Goal: Transaction & Acquisition: Purchase product/service

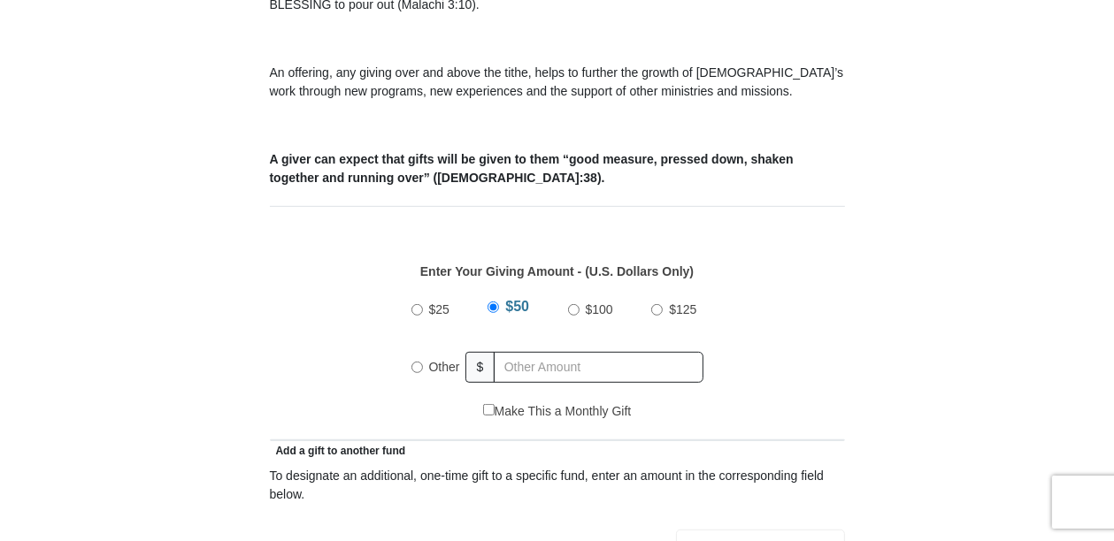
scroll to position [637, 0]
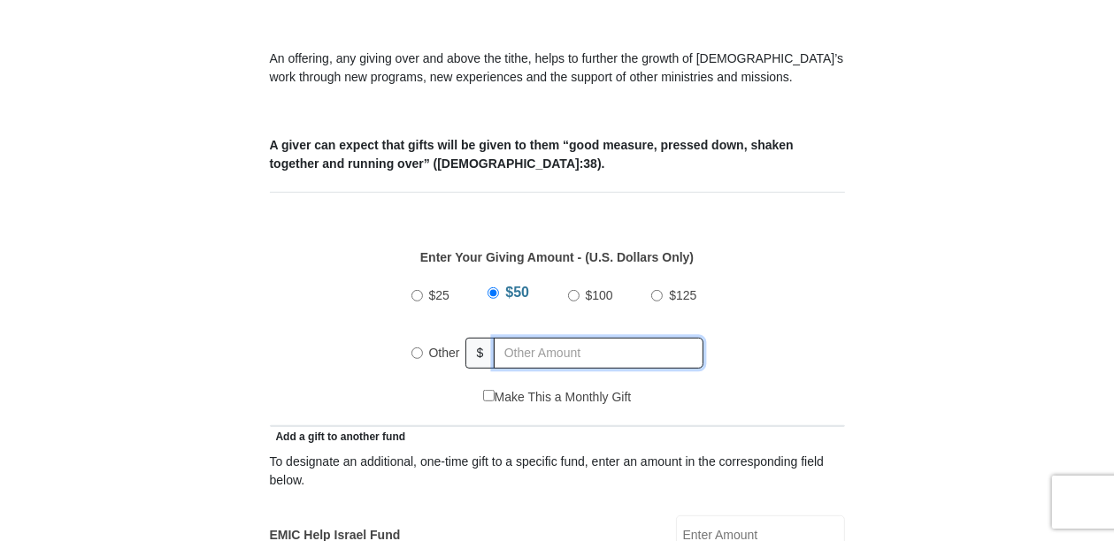
radio input "true"
click at [512, 338] on input "text" at bounding box center [602, 353] width 203 height 31
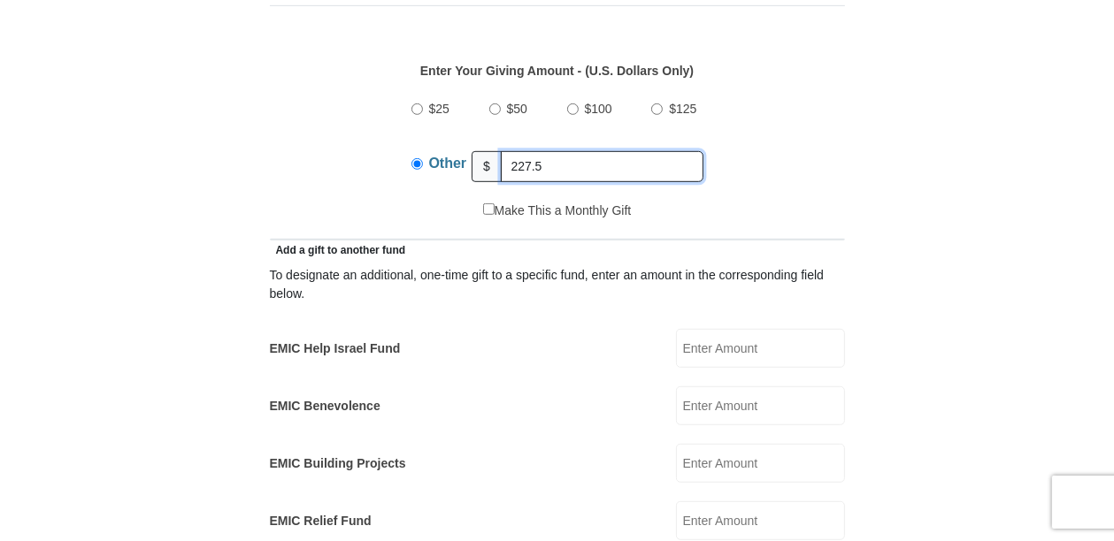
scroll to position [849, 0]
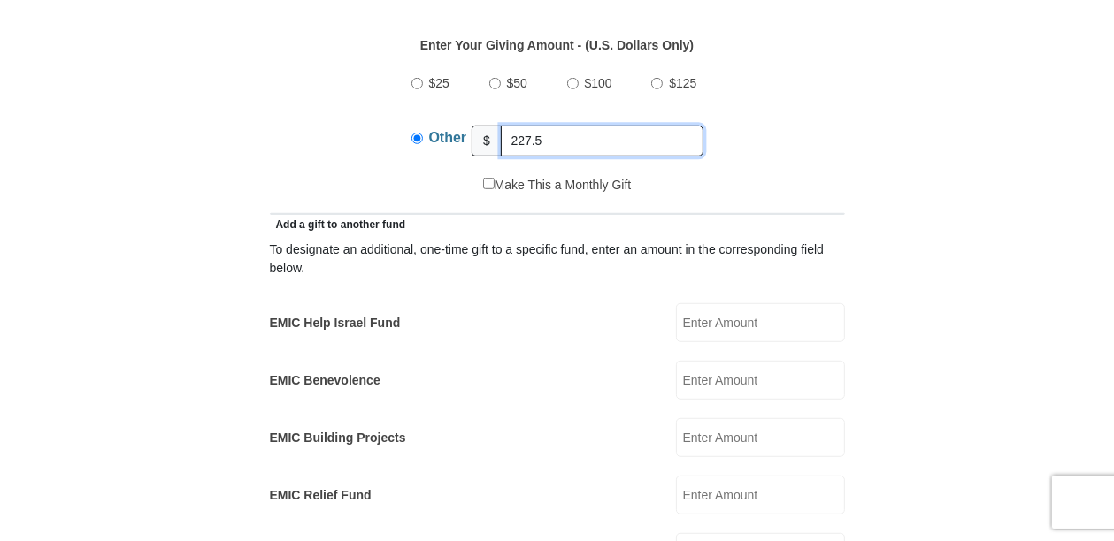
type input "227.5"
click at [753, 308] on input "EMIC Help Israel Fund" at bounding box center [760, 322] width 169 height 39
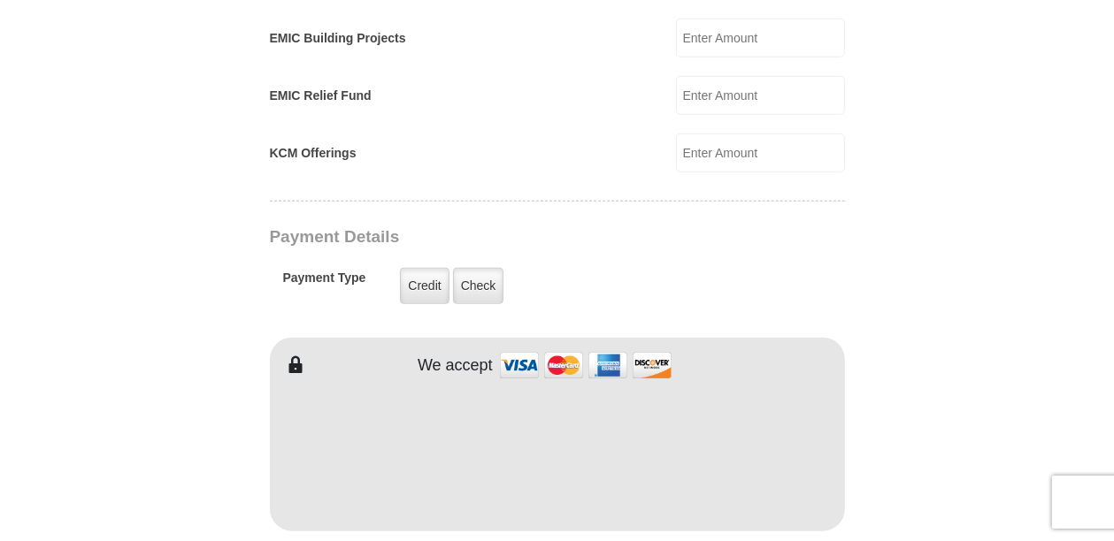
scroll to position [1274, 0]
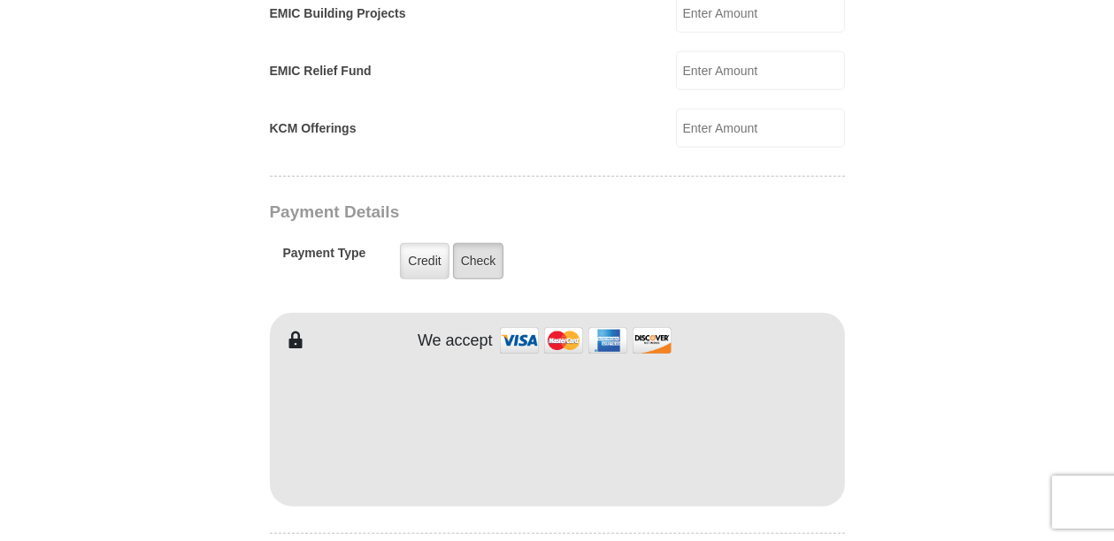
type input "10"
click at [489, 243] on label "Check" at bounding box center [478, 261] width 51 height 36
click at [0, 0] on input "Check" at bounding box center [0, 0] width 0 height 0
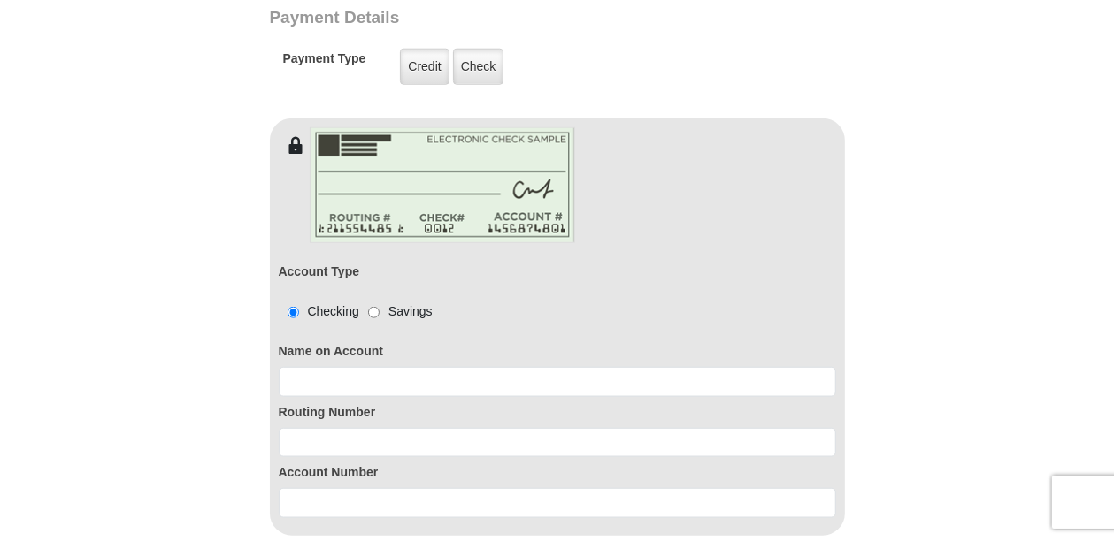
scroll to position [1486, 0]
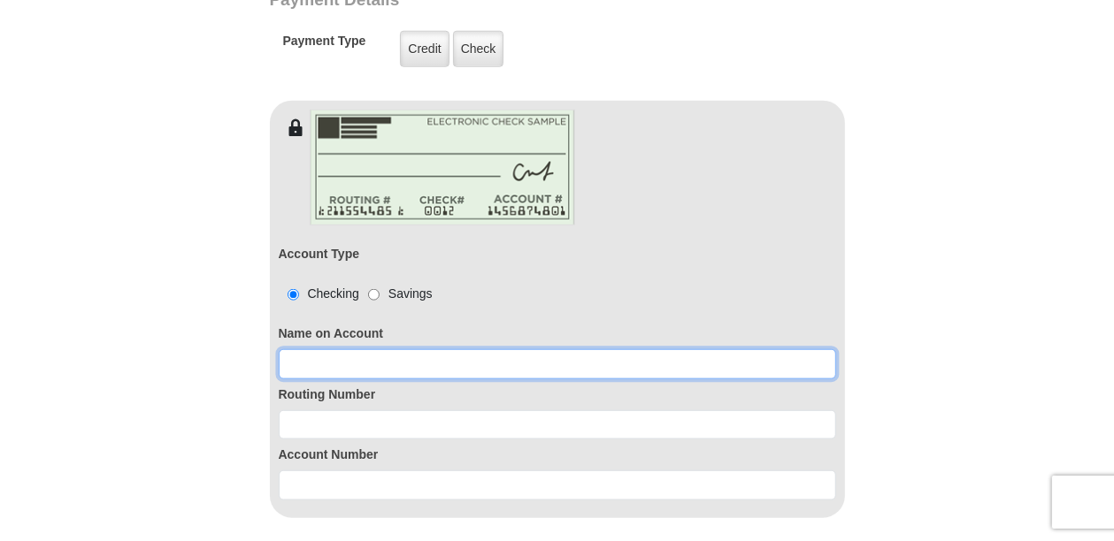
click at [414, 349] on input at bounding box center [557, 364] width 557 height 30
type input "[PERSON_NAME]"
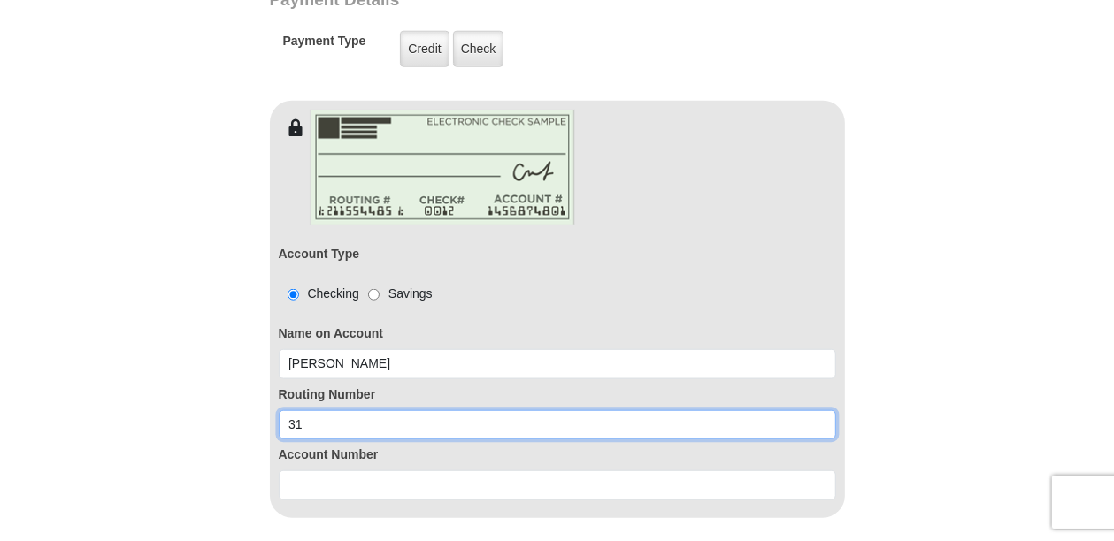
type input "3"
paste input "063104668"
type input "063104668"
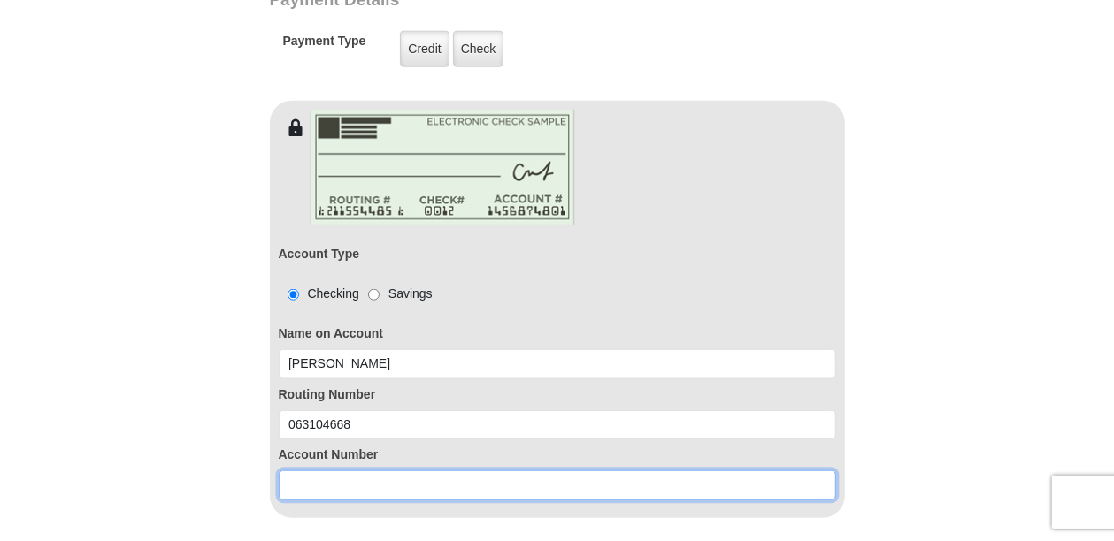
click at [380, 471] on input at bounding box center [557, 486] width 557 height 30
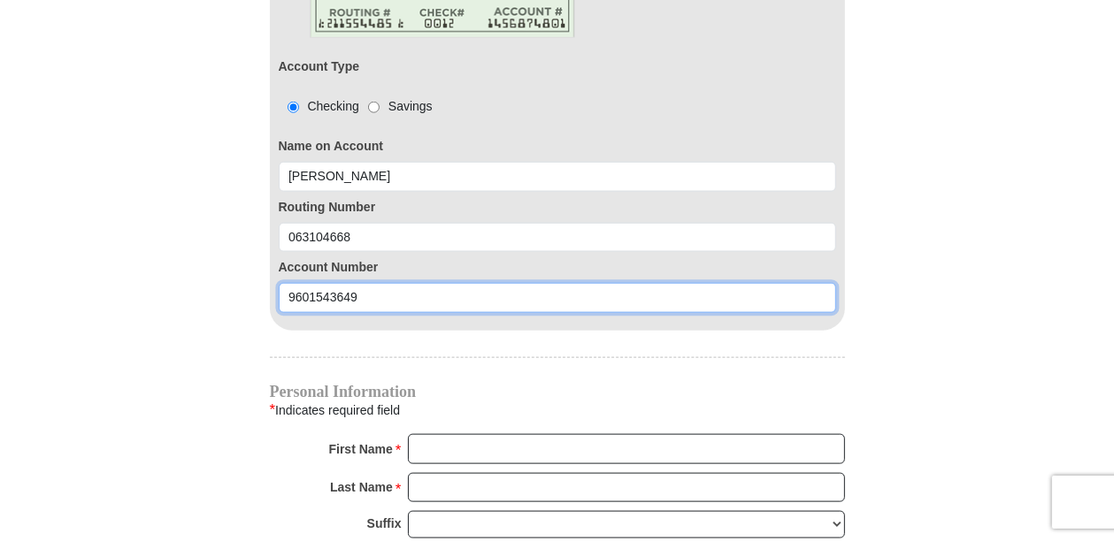
scroll to position [1698, 0]
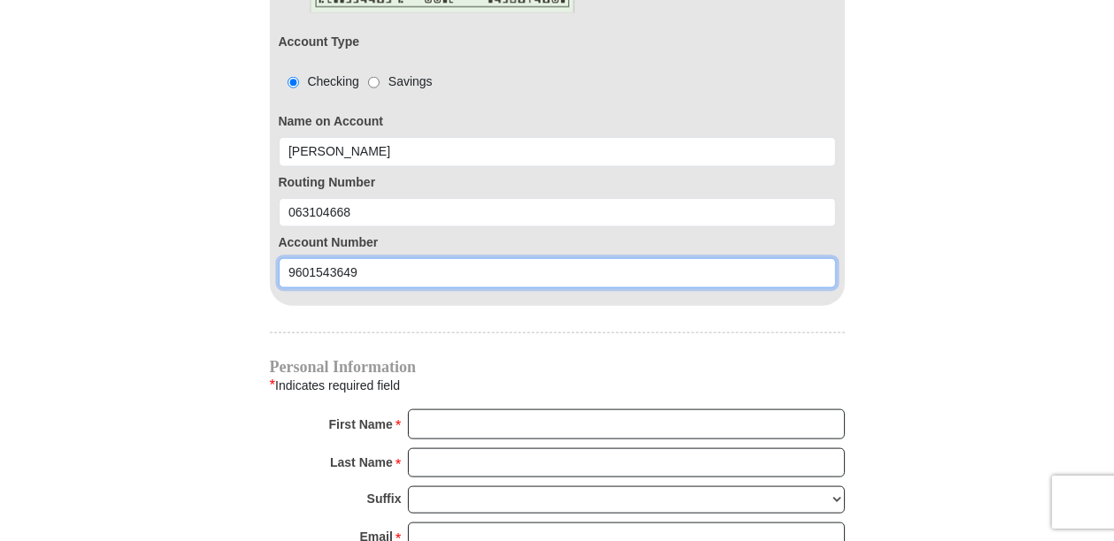
type input "9601543649"
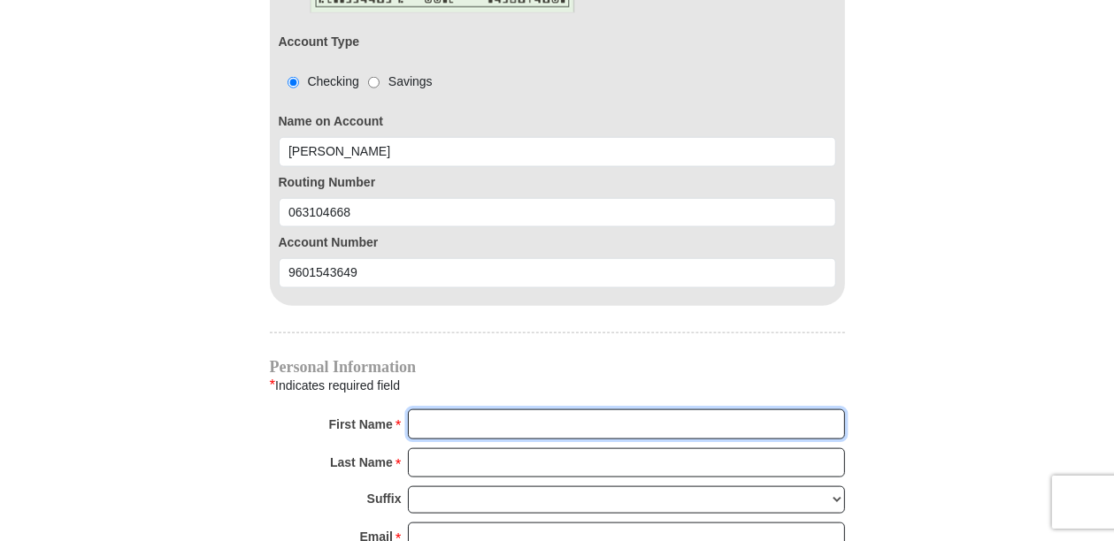
click at [470, 410] on input "First Name *" at bounding box center [626, 425] width 437 height 30
type input "[PERSON_NAME]"
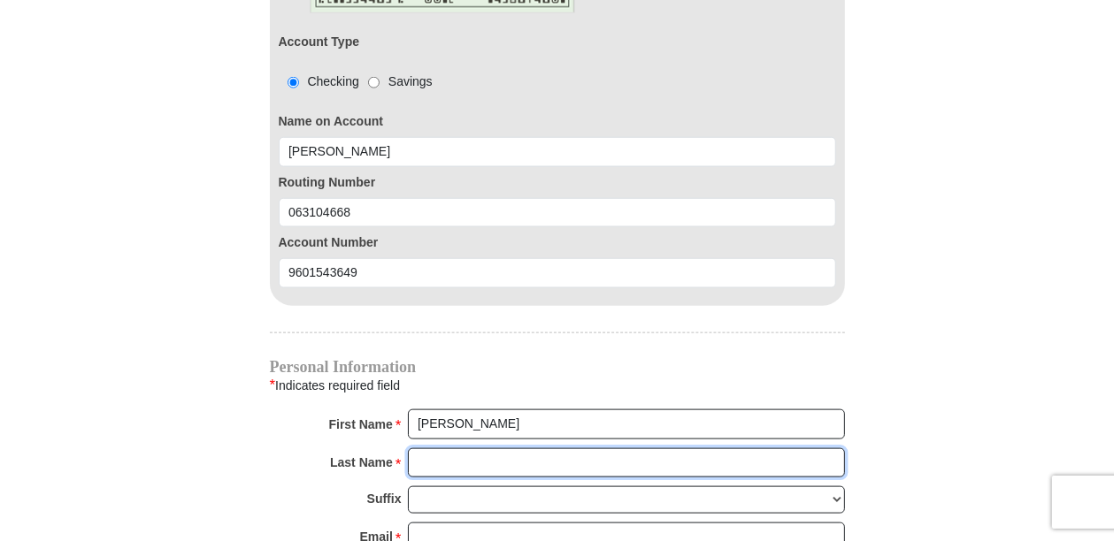
type input "[PERSON_NAME]"
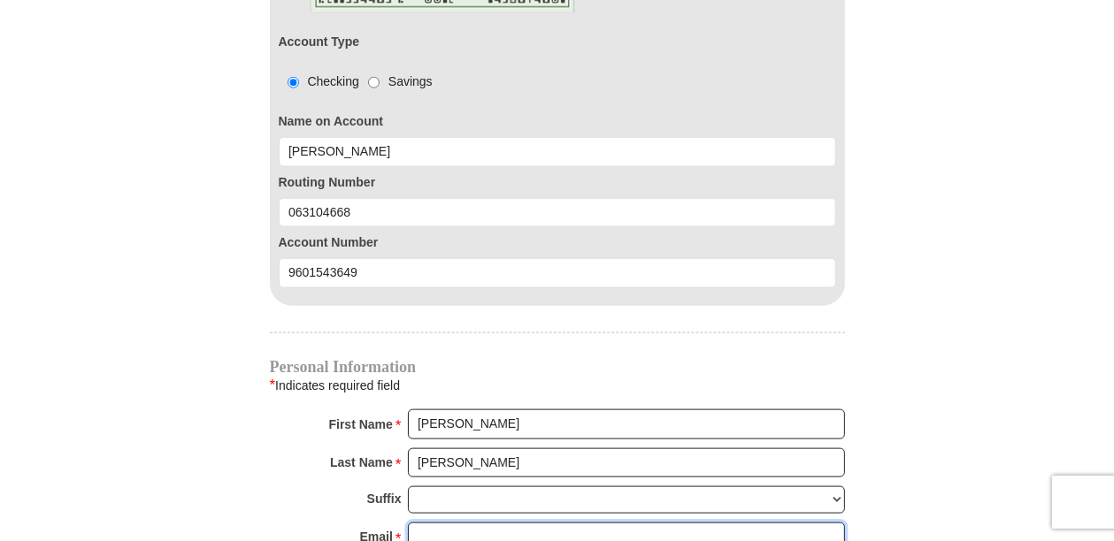
type input "[EMAIL_ADDRESS][DOMAIN_NAME]"
type input "[STREET_ADDRESS][PERSON_NAME]"
type input "[GEOGRAPHIC_DATA]"
select select "[GEOGRAPHIC_DATA]"
type input "76179"
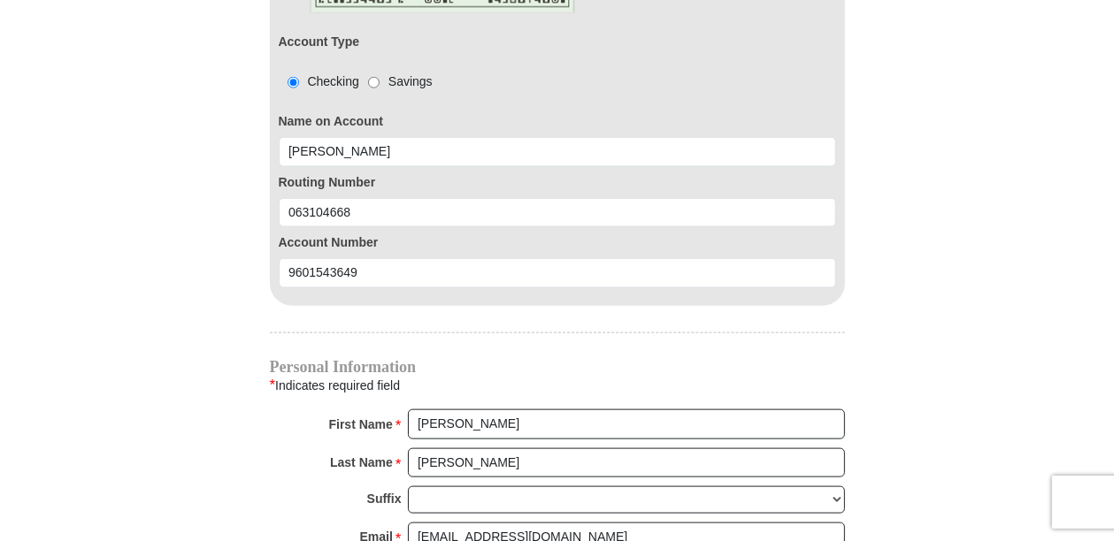
type input "7864983806"
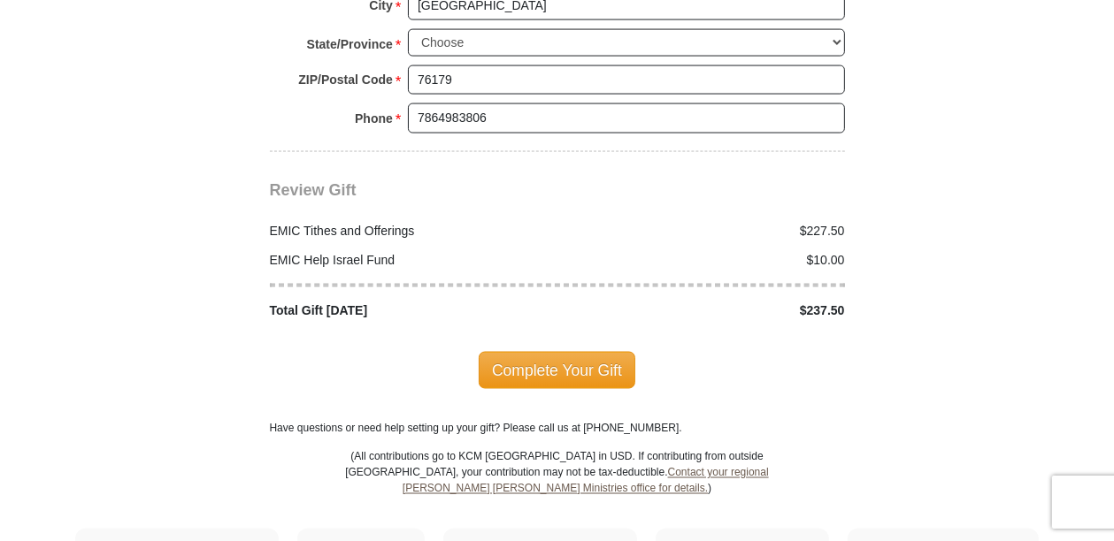
scroll to position [2406, 0]
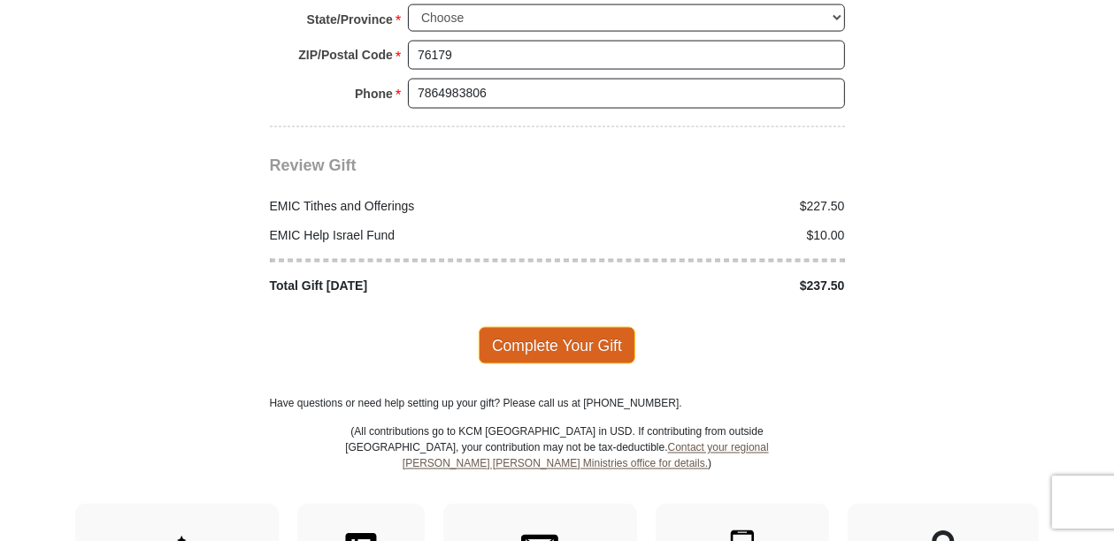
click at [539, 327] on span "Complete Your Gift" at bounding box center [557, 345] width 157 height 37
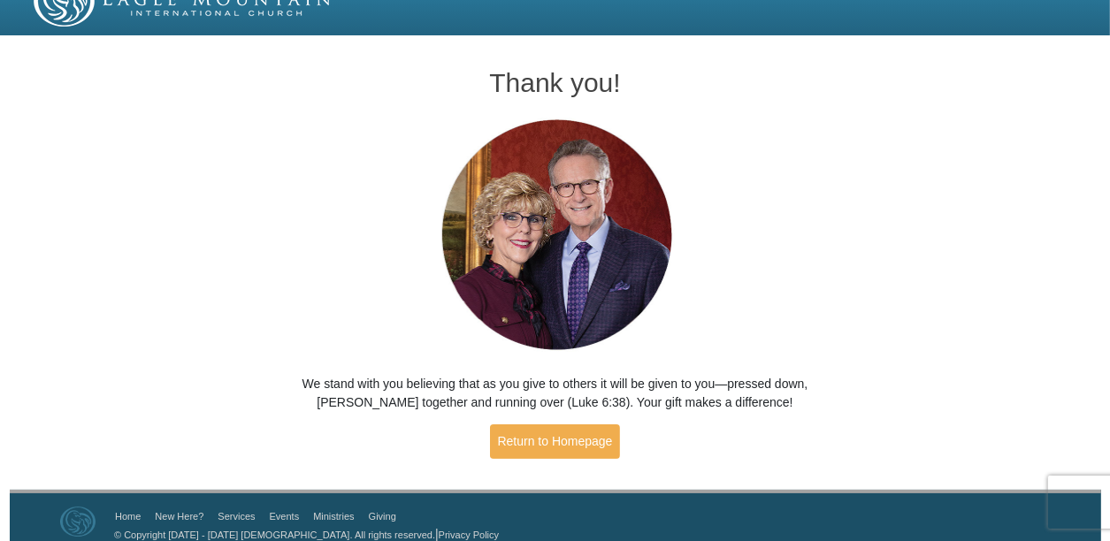
scroll to position [44, 0]
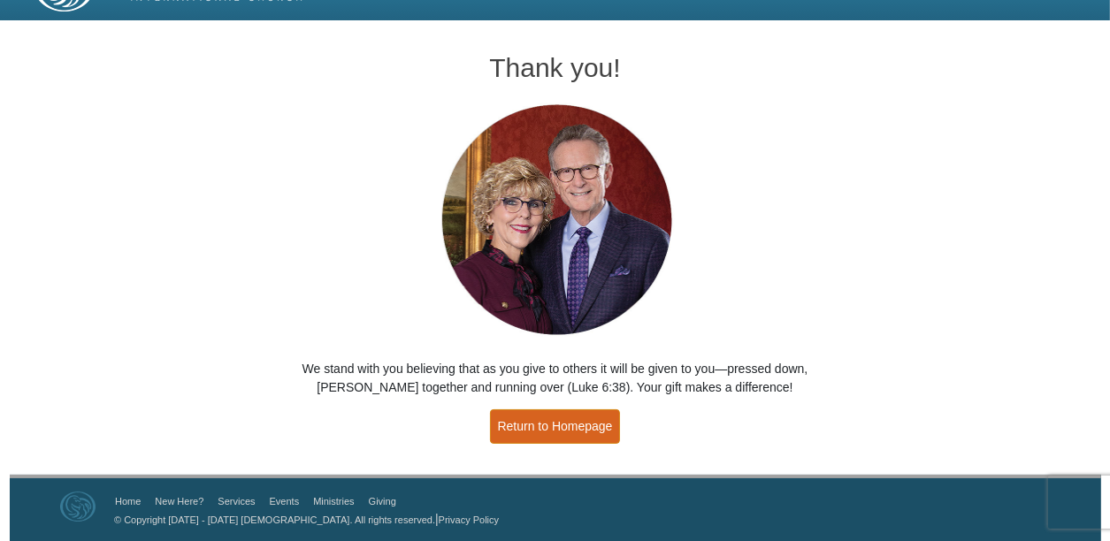
click at [558, 425] on link "Return to Homepage" at bounding box center [555, 427] width 131 height 34
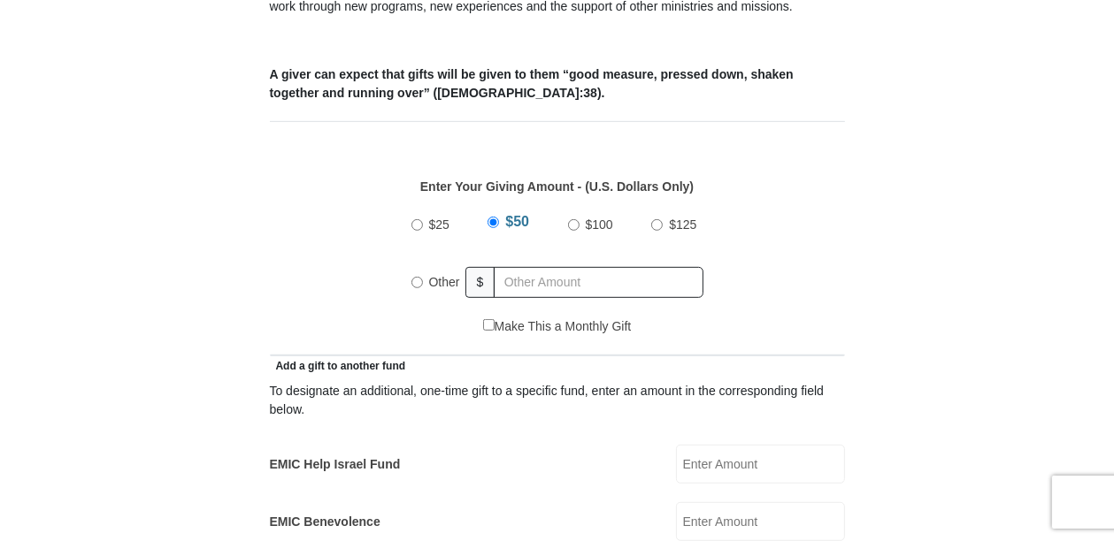
scroll to position [778, 0]
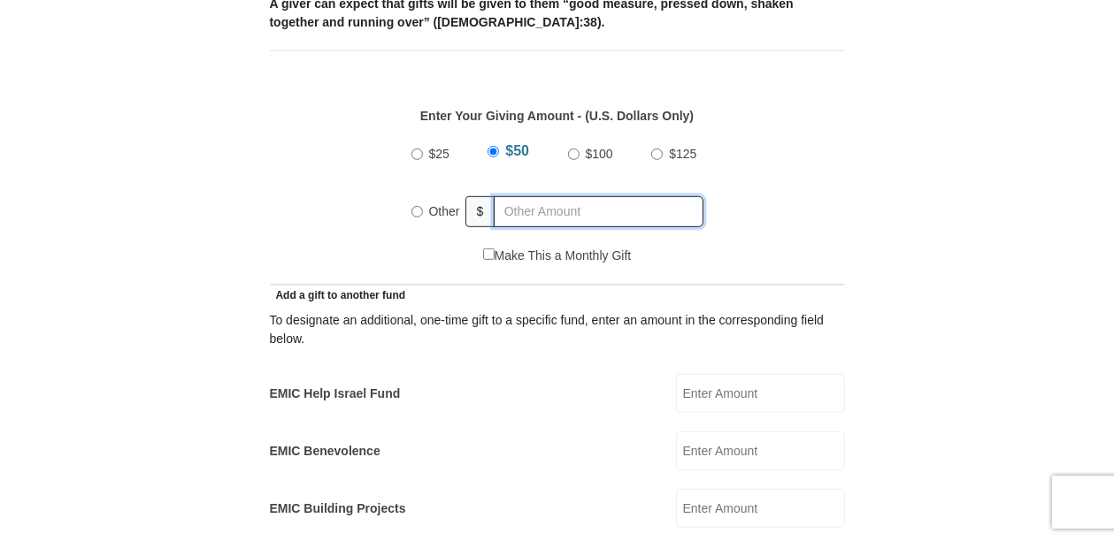
radio input "true"
click at [573, 196] on input "text" at bounding box center [602, 211] width 203 height 31
type input "307"
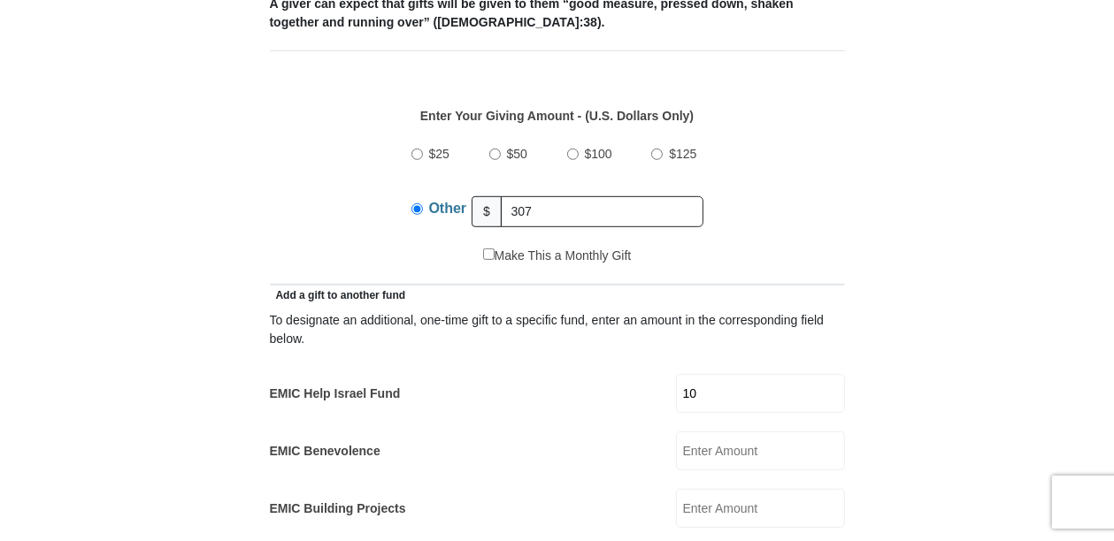
type input "10"
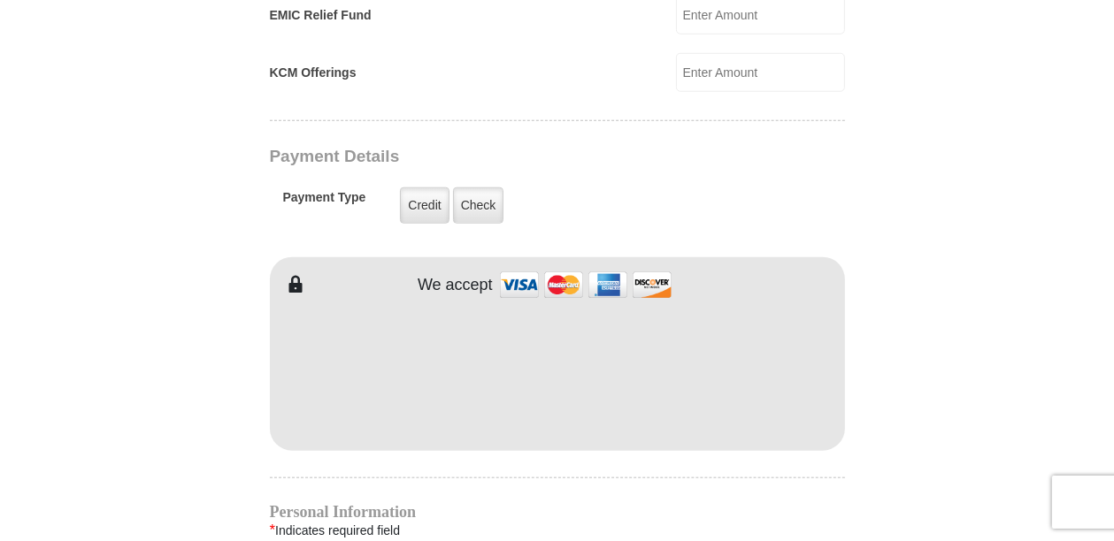
scroll to position [1344, 0]
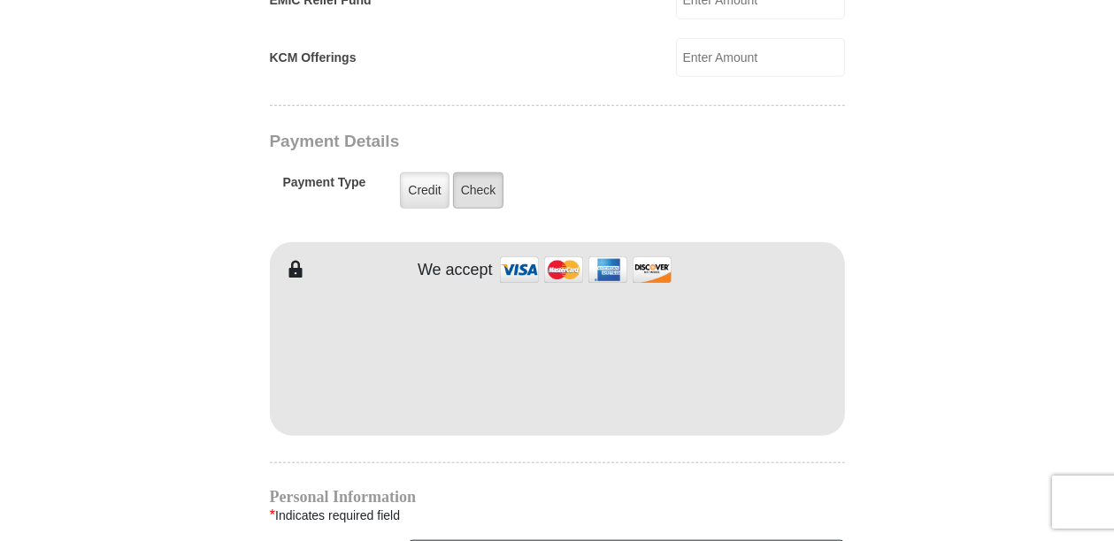
click at [492, 179] on label "Check" at bounding box center [478, 190] width 51 height 36
click at [0, 0] on input "Check" at bounding box center [0, 0] width 0 height 0
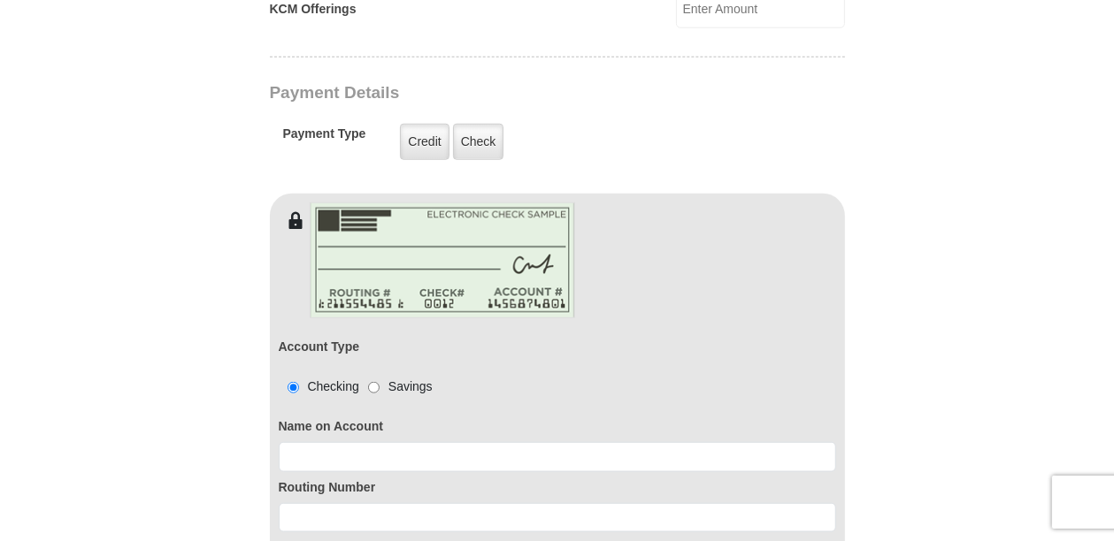
scroll to position [1486, 0]
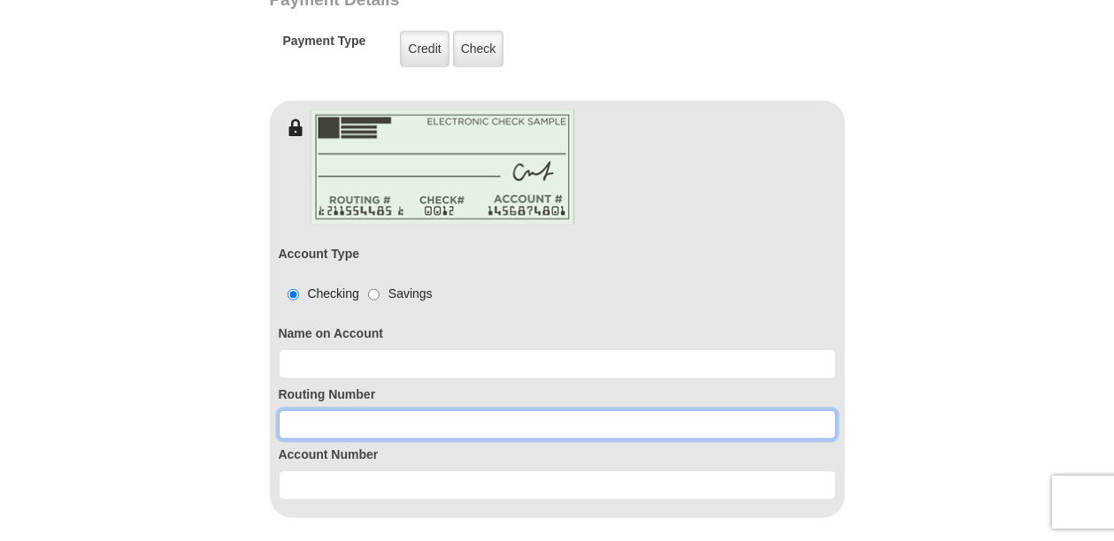
click at [358, 410] on input at bounding box center [557, 425] width 557 height 30
paste input "314074269"
type input "314074269"
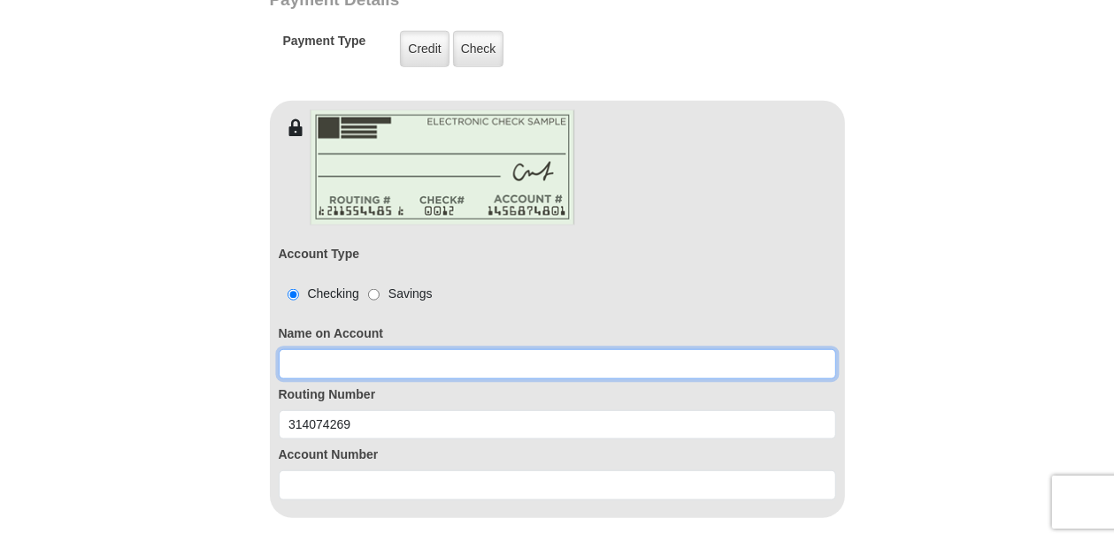
click at [354, 349] on input at bounding box center [557, 364] width 557 height 30
type input "[PERSON_NAME]"
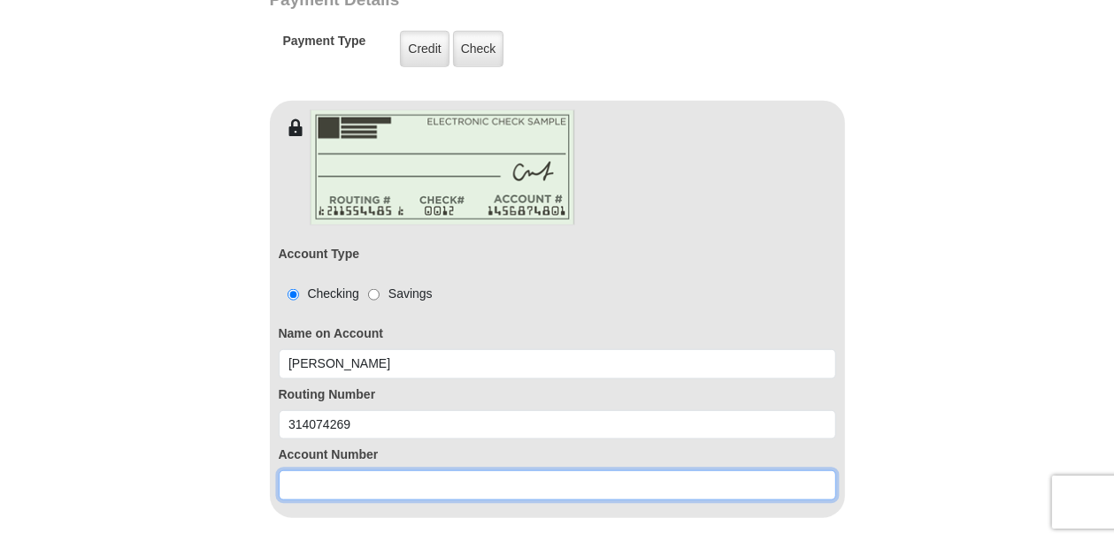
paste input "0020369433"
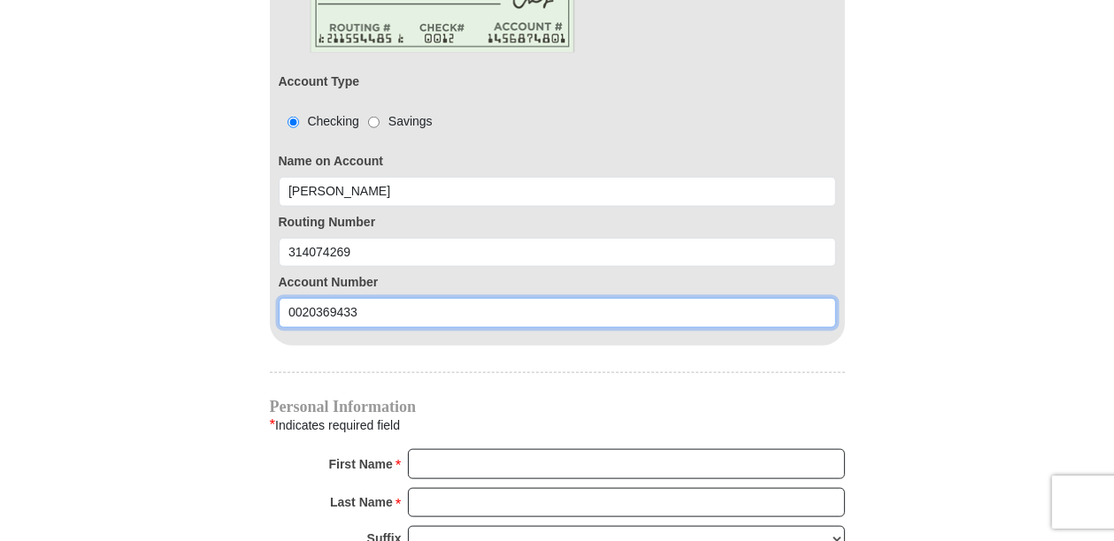
scroll to position [1698, 0]
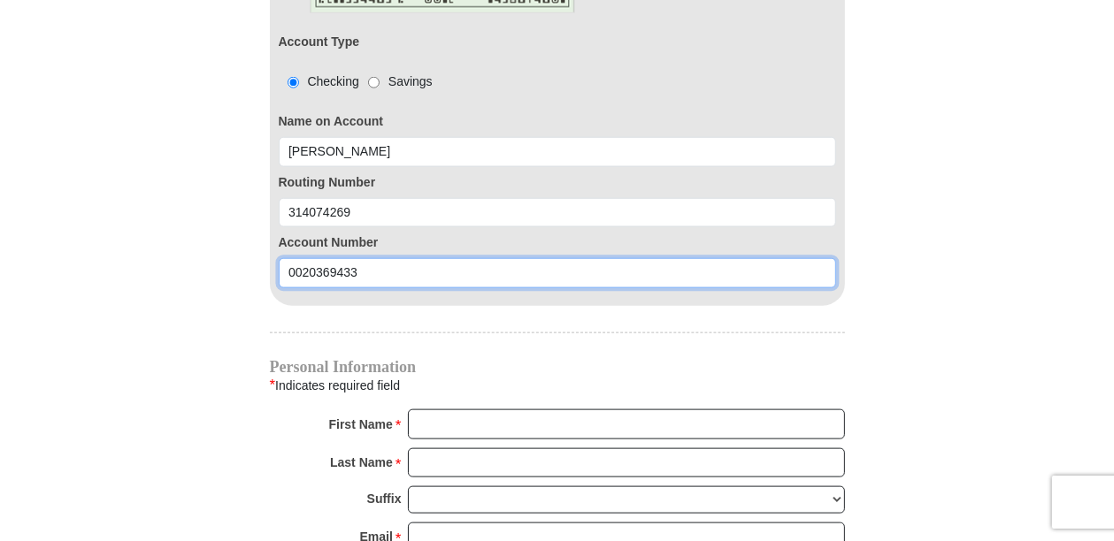
type input "0020369433"
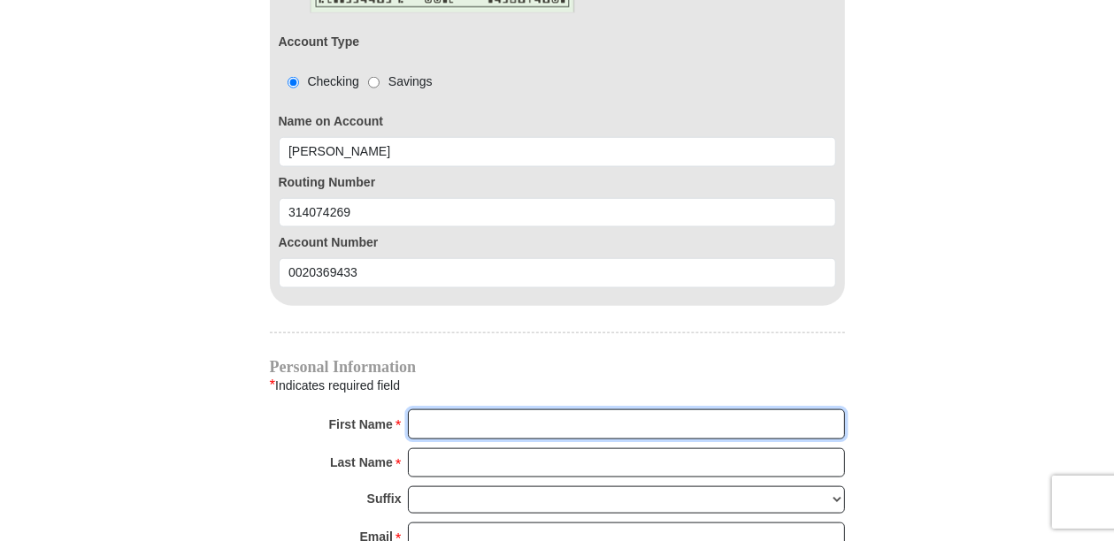
click at [451, 410] on input "First Name *" at bounding box center [626, 425] width 437 height 30
type input "[PERSON_NAME]"
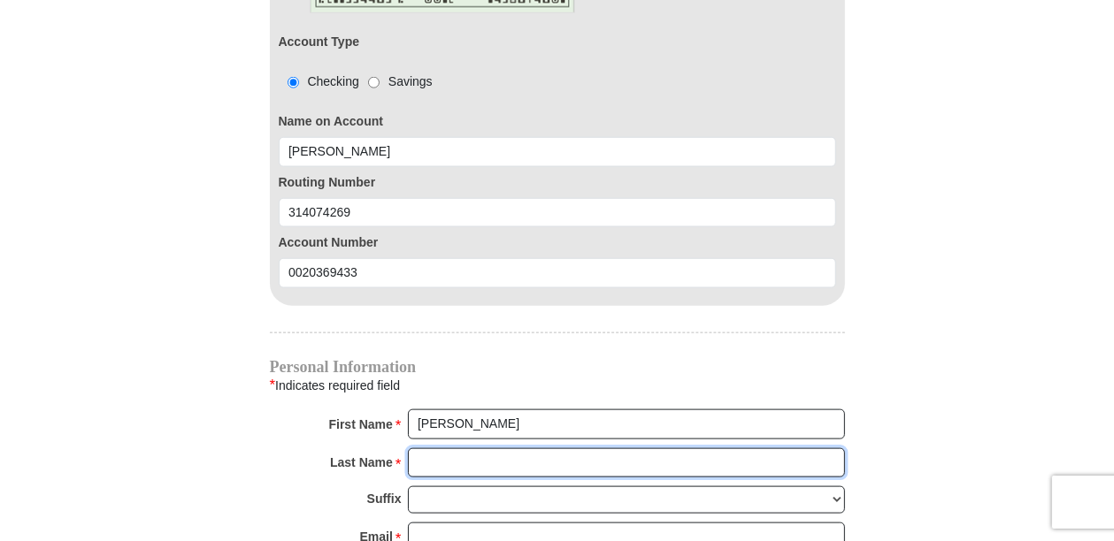
type input "[PERSON_NAME]"
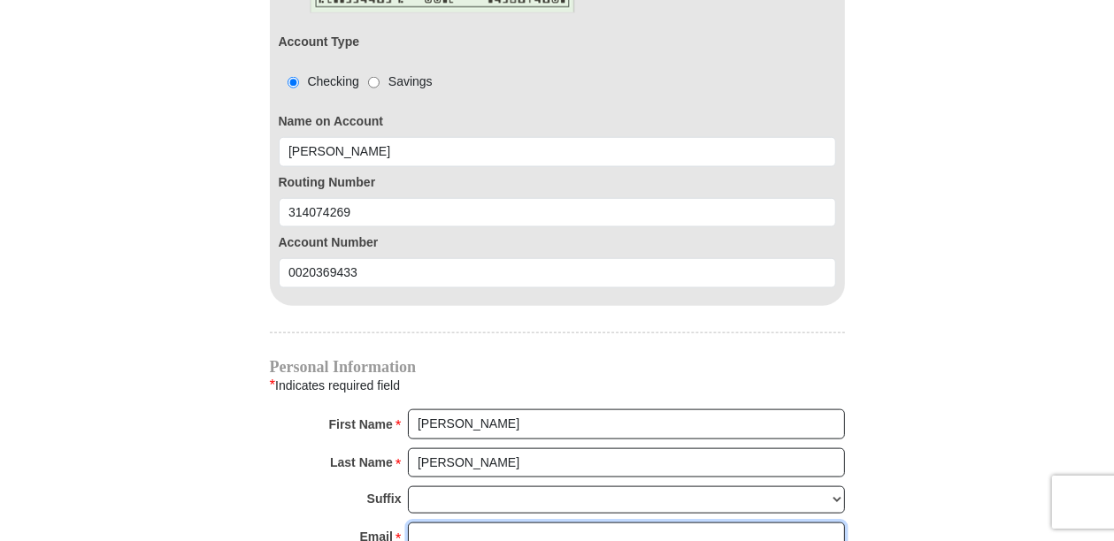
type input "[EMAIL_ADDRESS][DOMAIN_NAME]"
type input "[STREET_ADDRESS][PERSON_NAME]"
type input "[GEOGRAPHIC_DATA]"
select select "[GEOGRAPHIC_DATA]"
type input "76179"
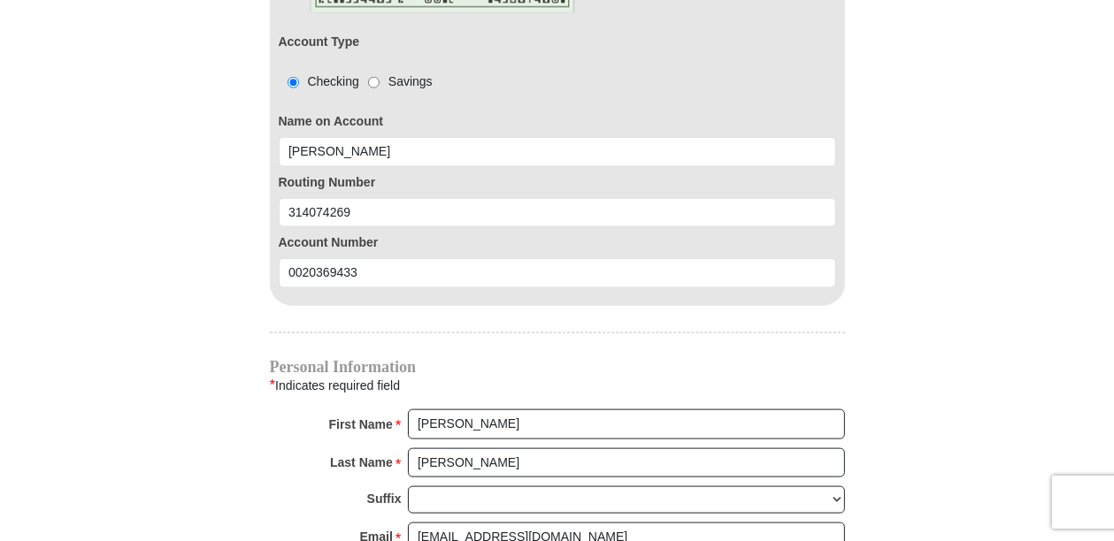
type input "7864983806"
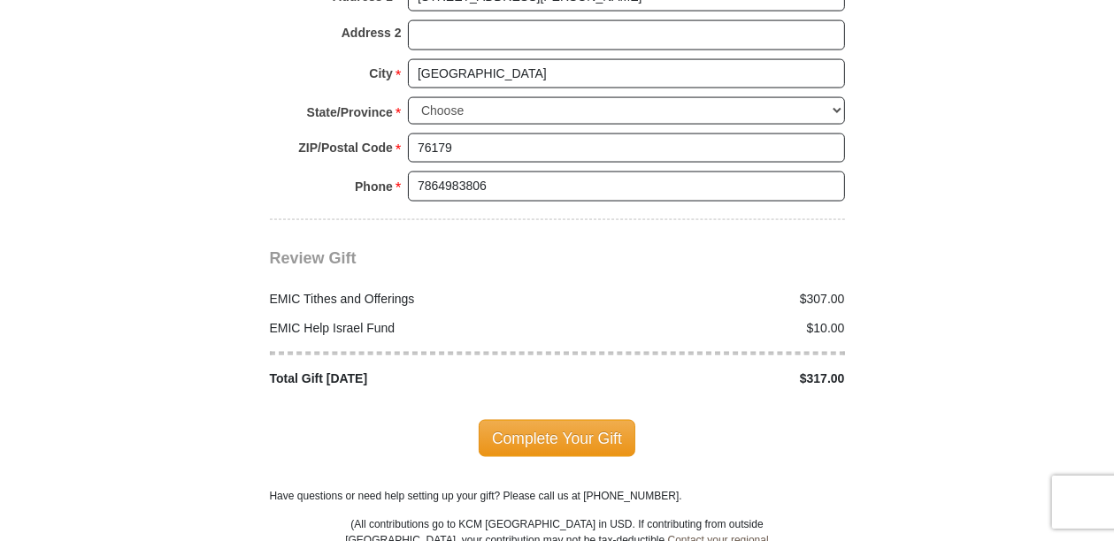
scroll to position [2335, 0]
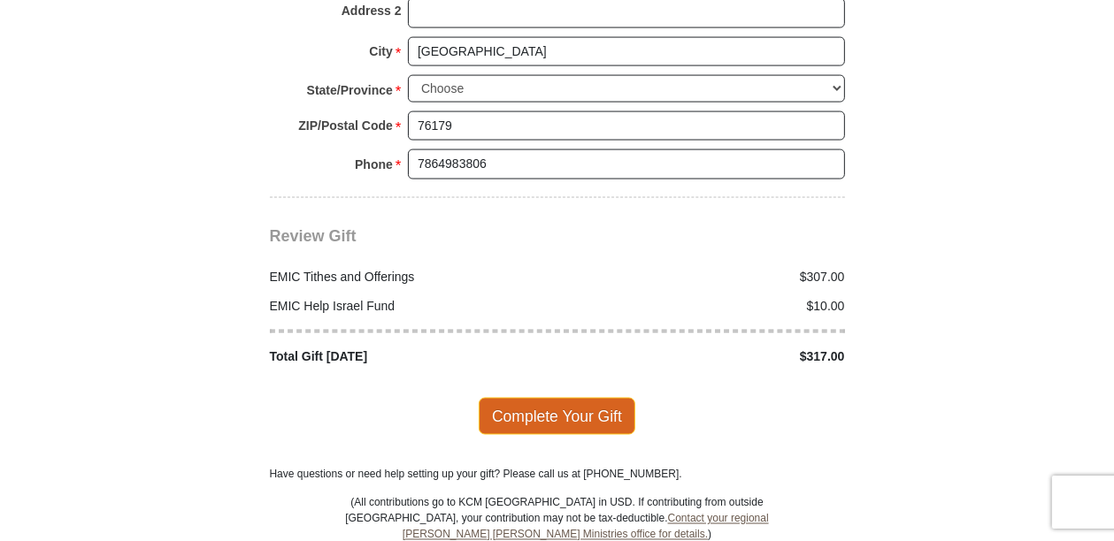
click at [561, 398] on span "Complete Your Gift" at bounding box center [557, 416] width 157 height 37
